Goal: Task Accomplishment & Management: Manage account settings

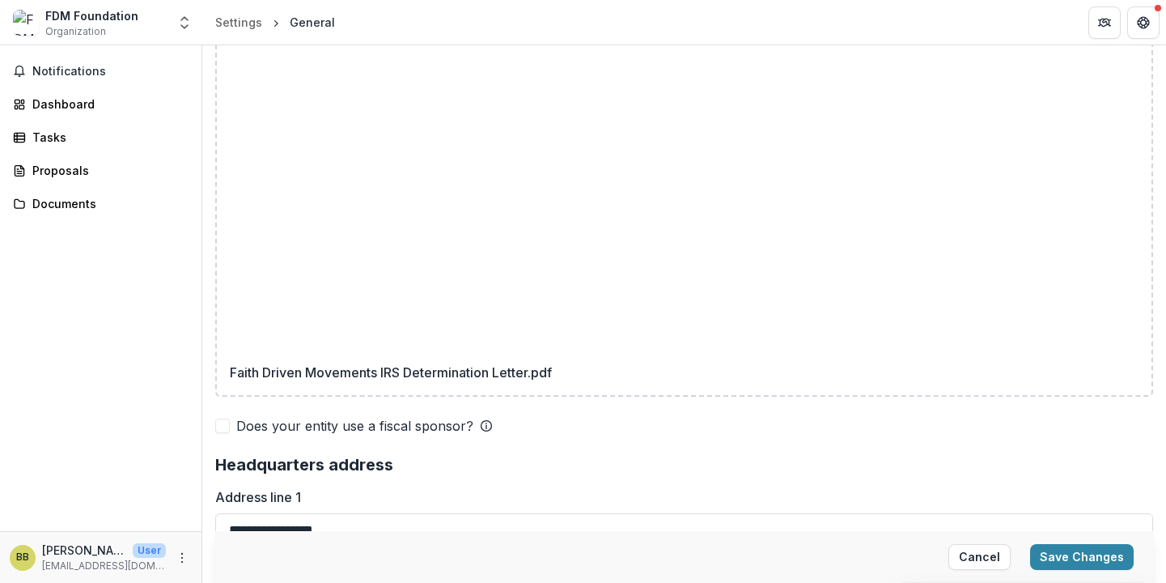
scroll to position [1208, 0]
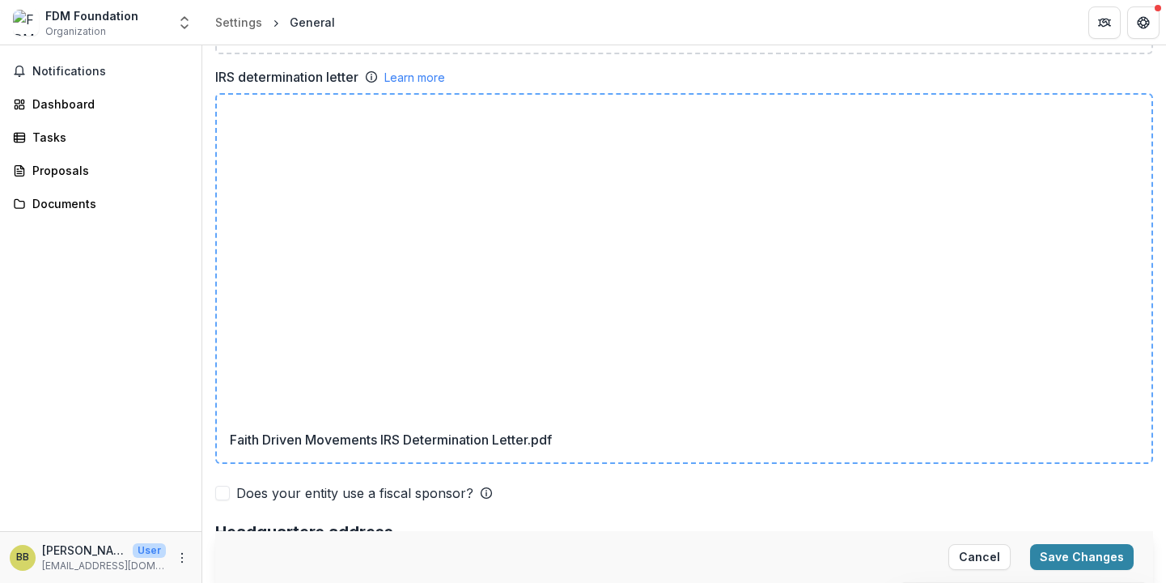
click at [448, 113] on p "Faith Driven Movements IRS Determination Letter.pdf" at bounding box center [391, 279] width 322 height 342
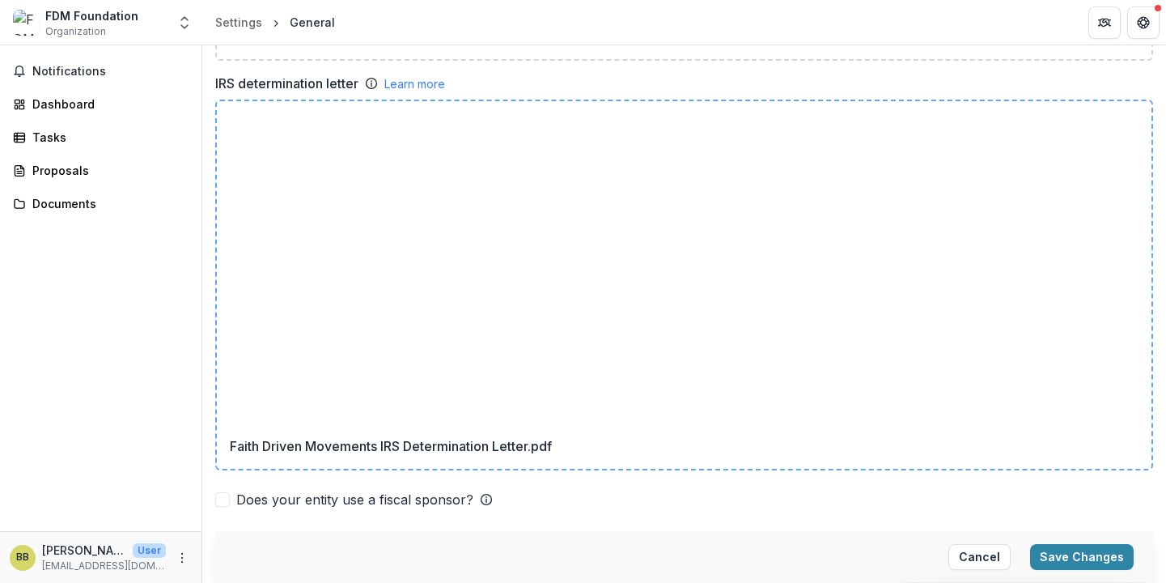
click at [423, 147] on icon at bounding box center [462, 186] width 79 height 79
click at [1057, 555] on button "Save Changes" at bounding box center [1082, 557] width 104 height 26
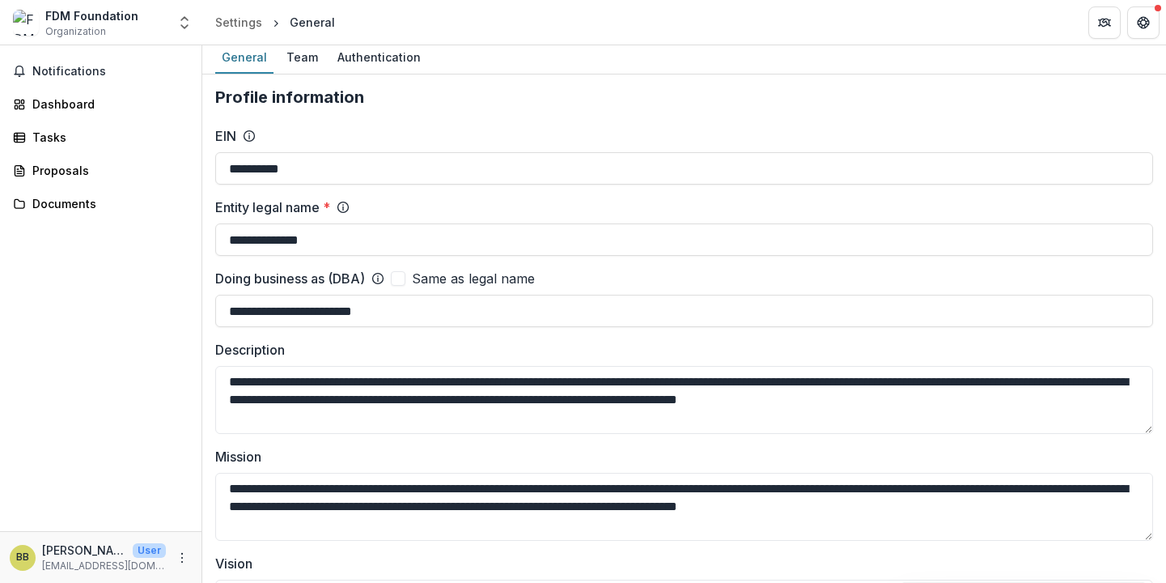
scroll to position [0, 0]
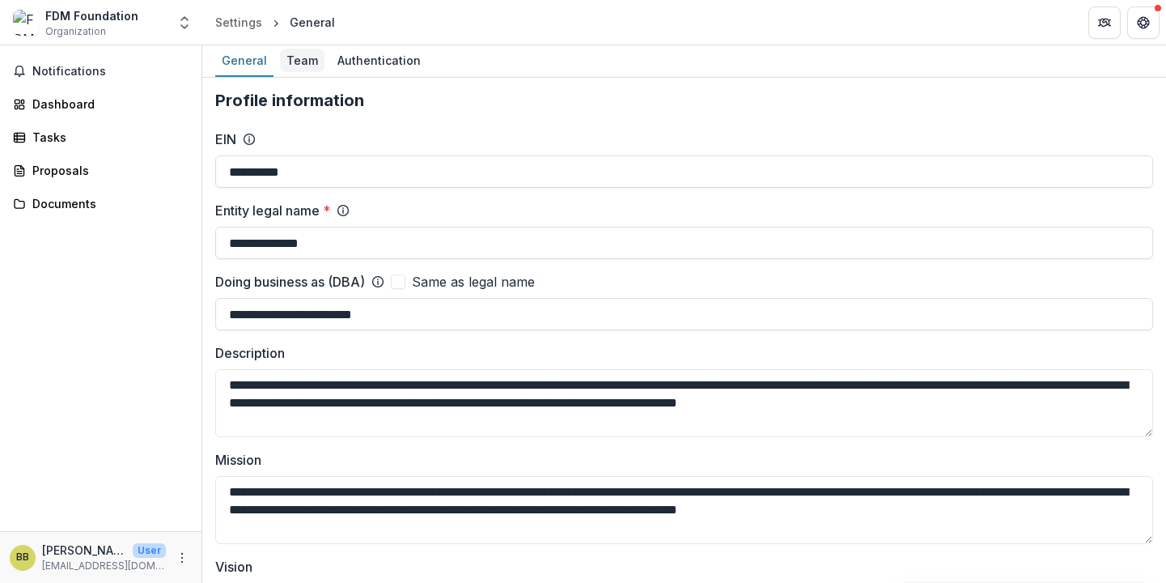
click at [292, 66] on div "Team" at bounding box center [302, 60] width 45 height 23
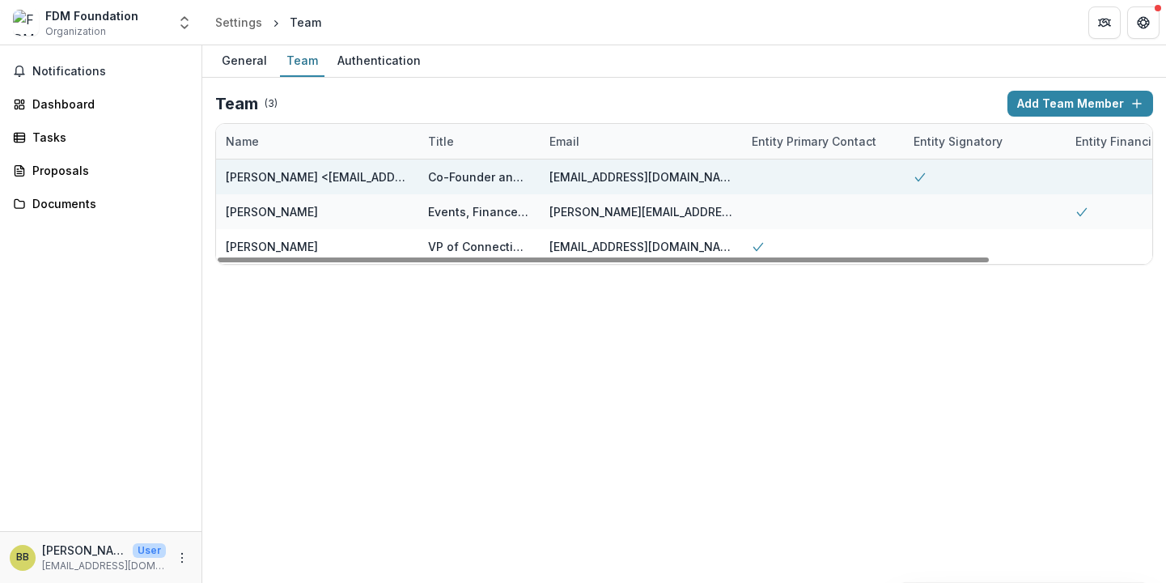
scroll to position [0, 197]
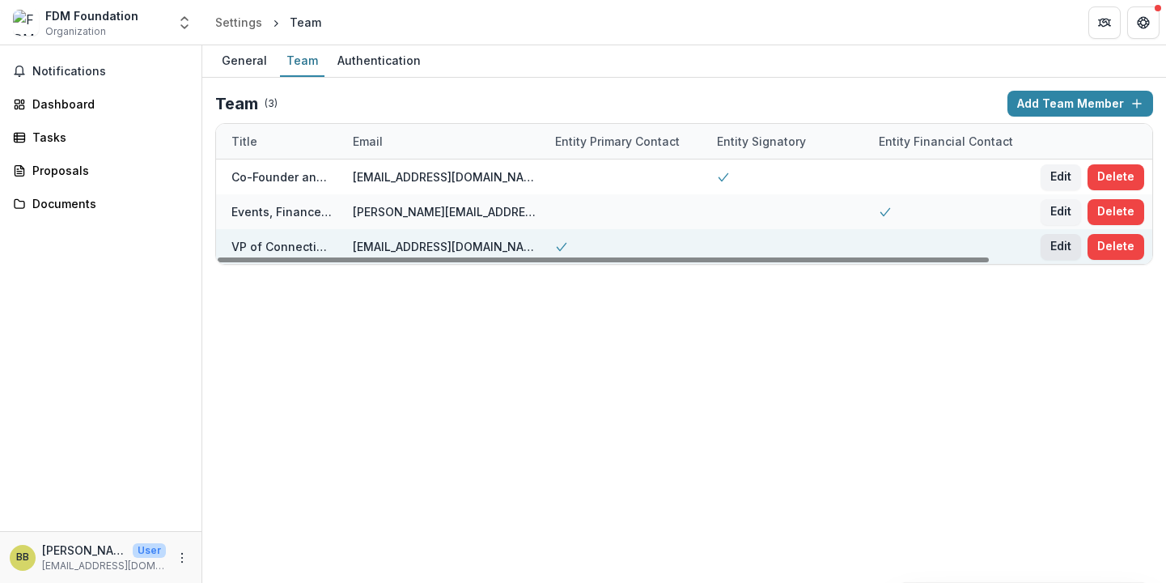
click at [1063, 248] on button "Edit" at bounding box center [1061, 247] width 40 height 26
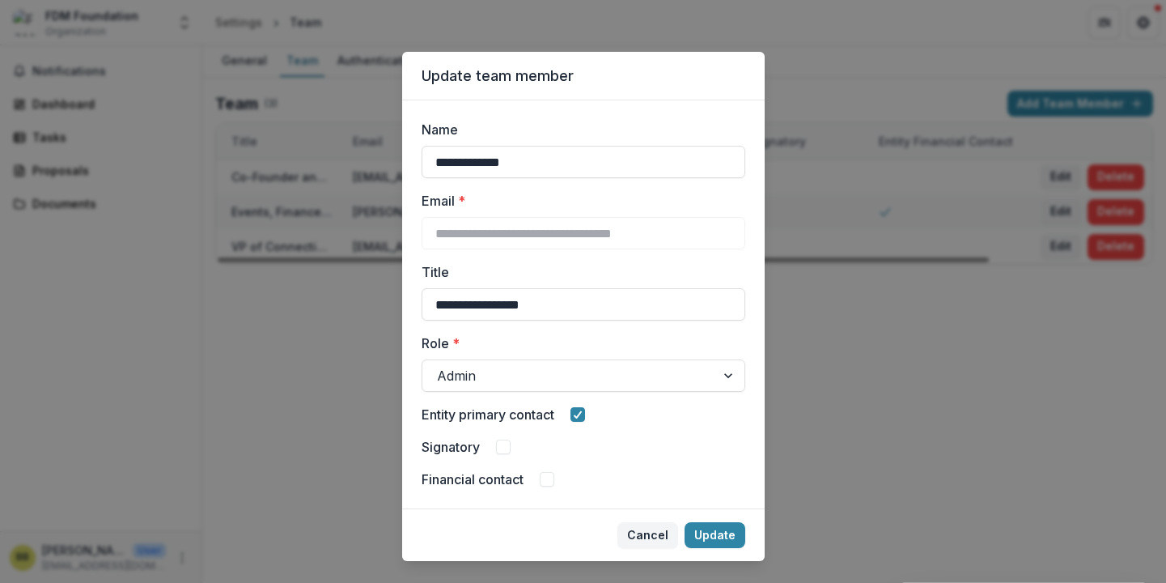
scroll to position [30, 0]
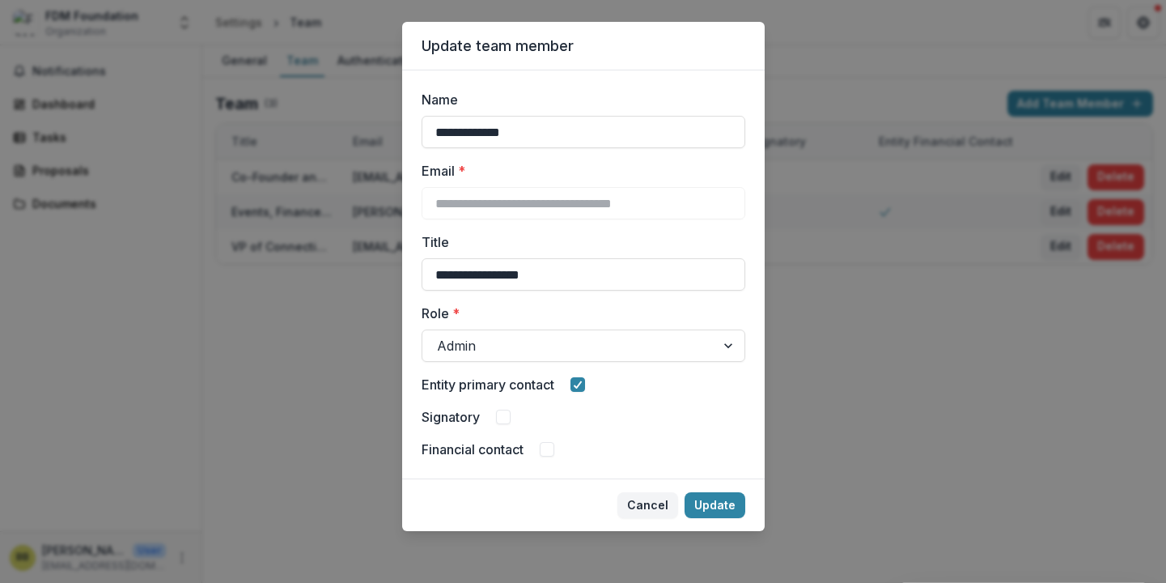
click at [542, 446] on span at bounding box center [547, 449] width 15 height 15
click at [716, 504] on button "Update" at bounding box center [715, 505] width 61 height 26
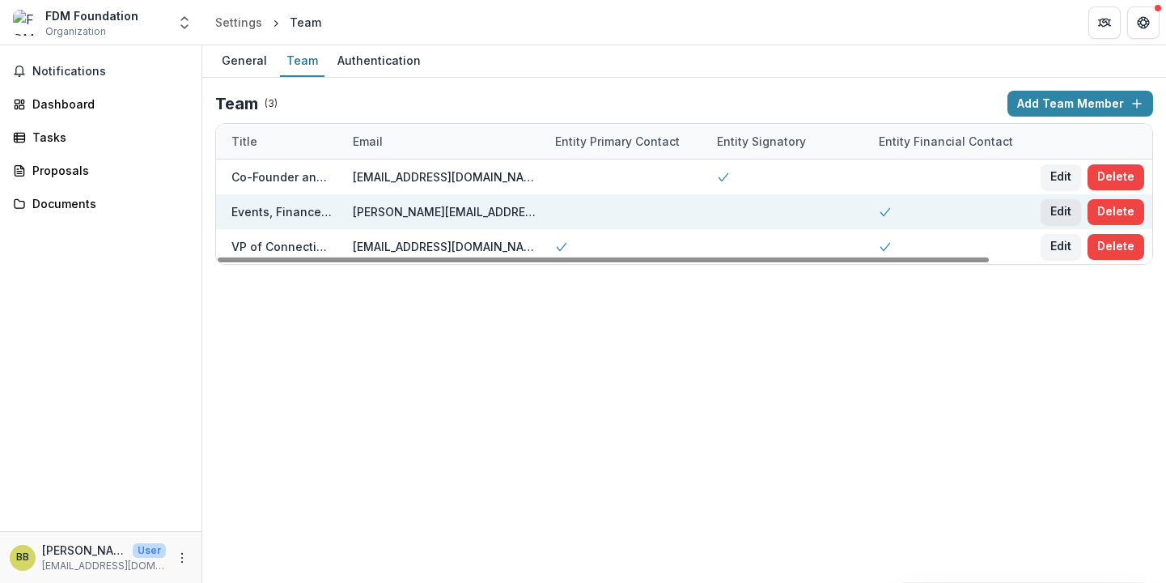
click at [1054, 208] on button "Edit" at bounding box center [1061, 212] width 40 height 26
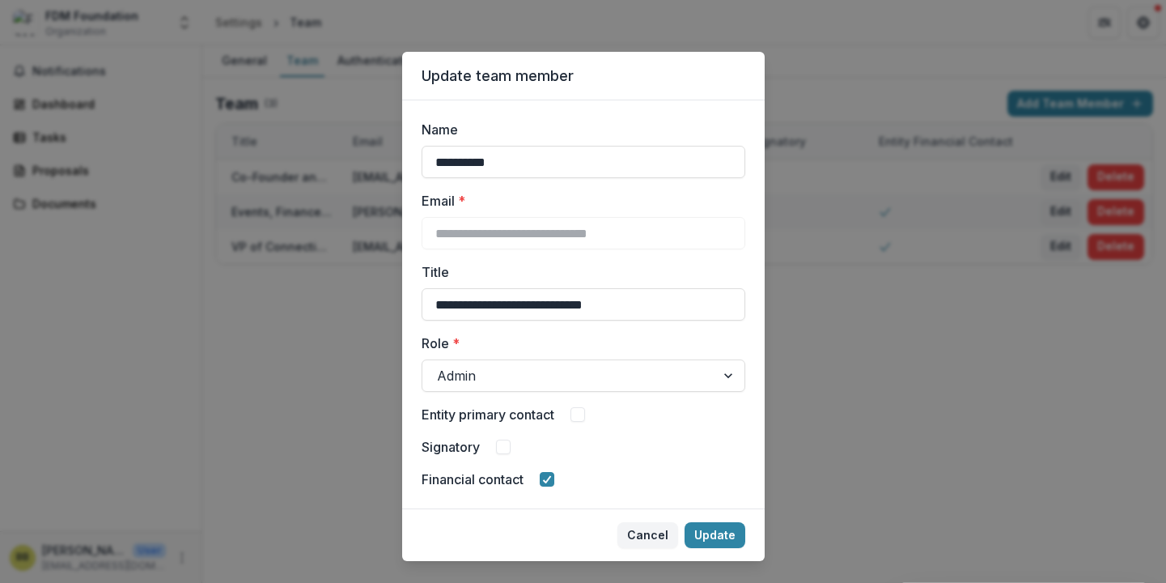
scroll to position [6, 0]
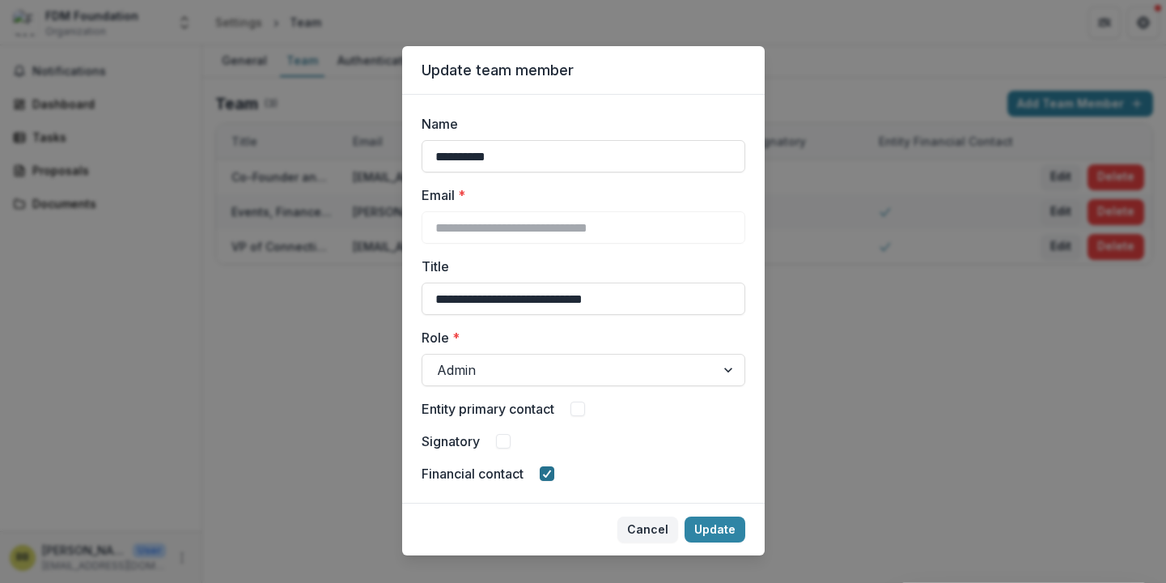
click at [549, 475] on icon at bounding box center [547, 473] width 10 height 8
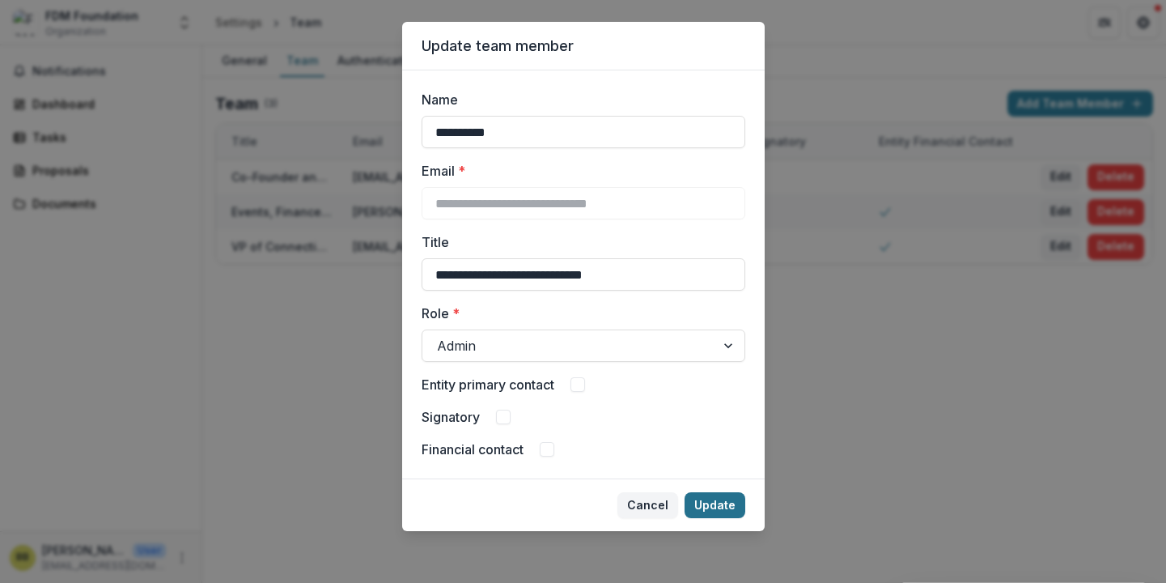
click at [705, 503] on button "Update" at bounding box center [715, 505] width 61 height 26
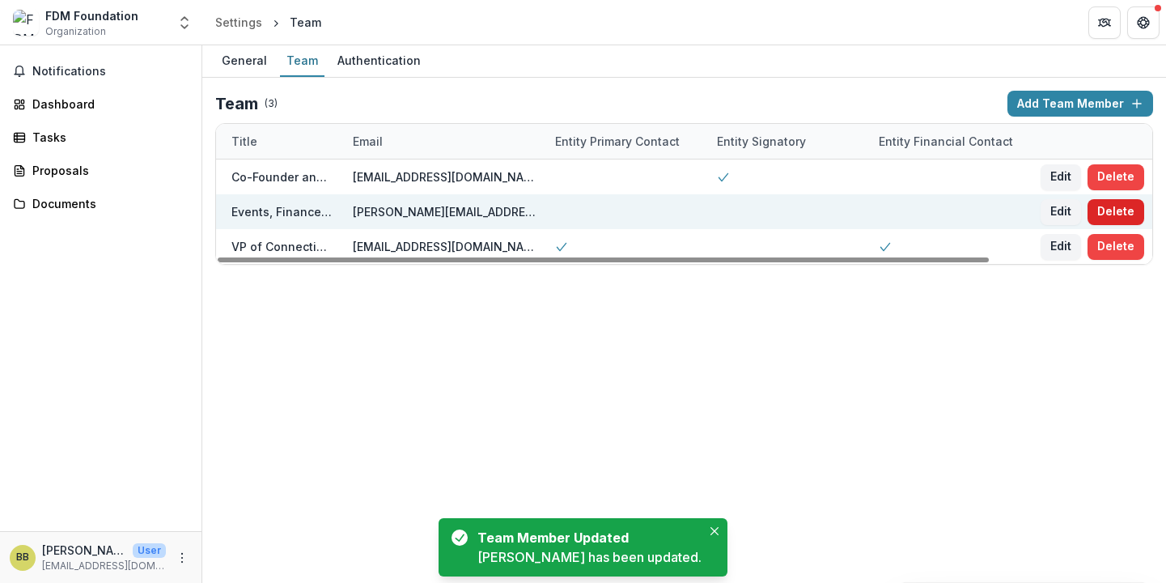
click at [1120, 207] on button "Delete" at bounding box center [1116, 212] width 57 height 26
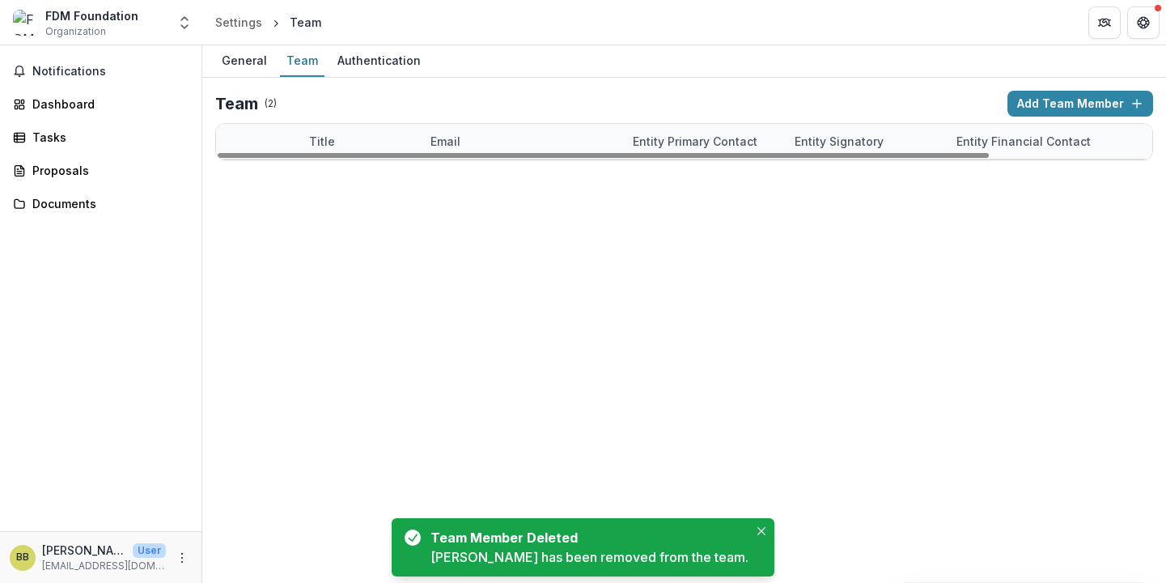
scroll to position [0, 0]
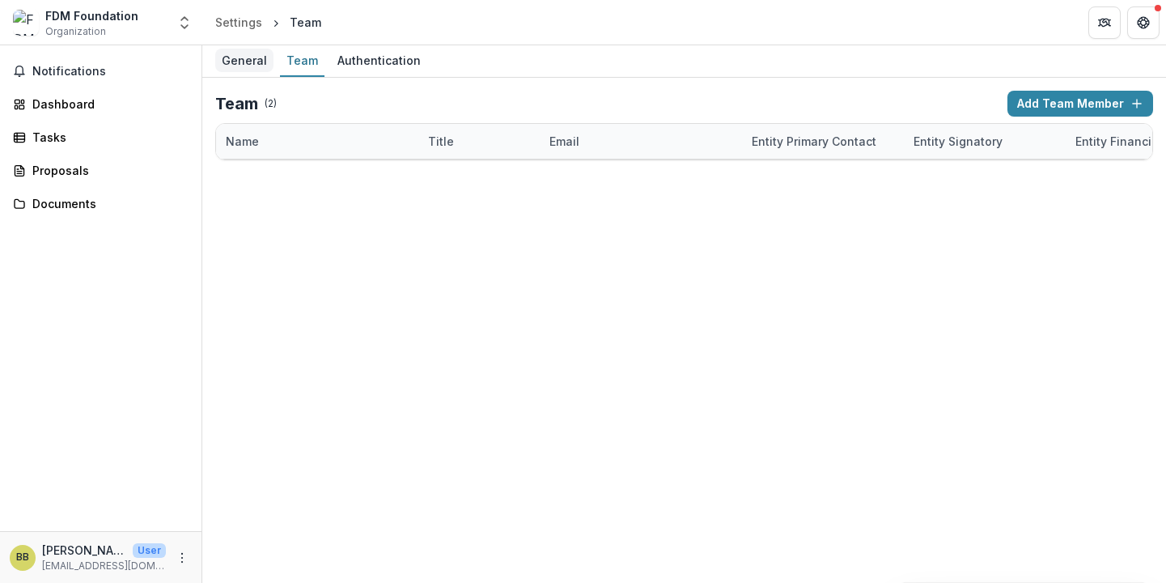
click at [238, 64] on div "General" at bounding box center [244, 60] width 58 height 23
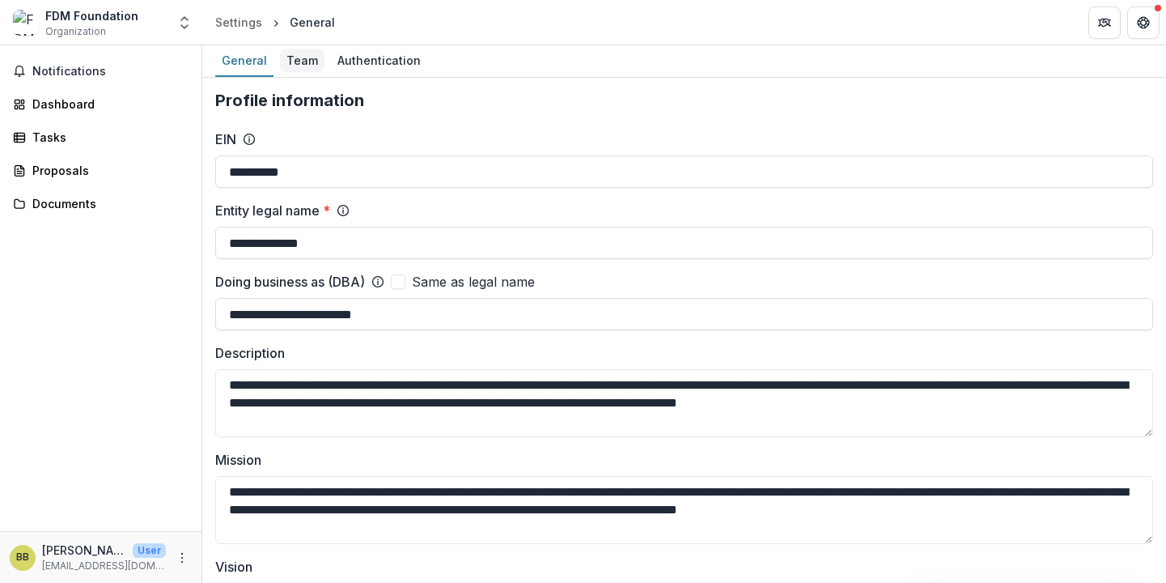
click at [306, 62] on div "Team" at bounding box center [302, 60] width 45 height 23
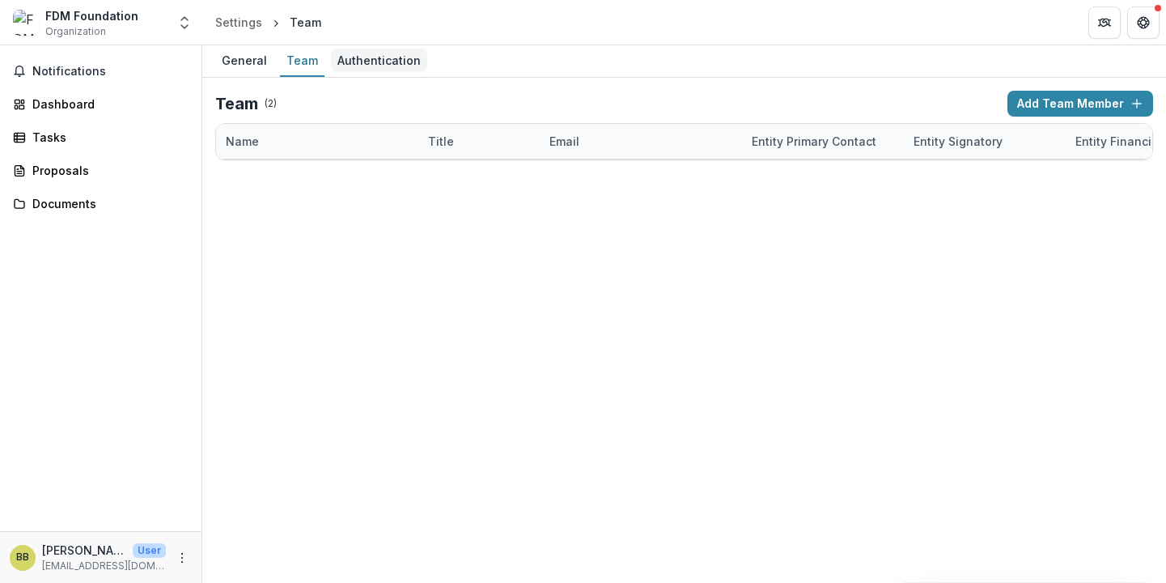
click at [370, 62] on div "Authentication" at bounding box center [379, 60] width 96 height 23
